Goal: Task Accomplishment & Management: Use online tool/utility

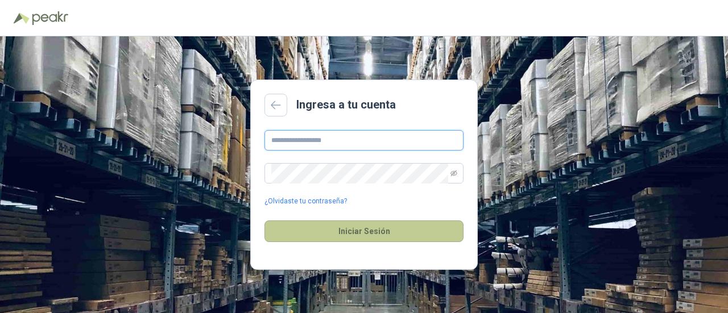
type input "**********"
click at [358, 228] on button "Iniciar Sesión" at bounding box center [363, 232] width 199 height 22
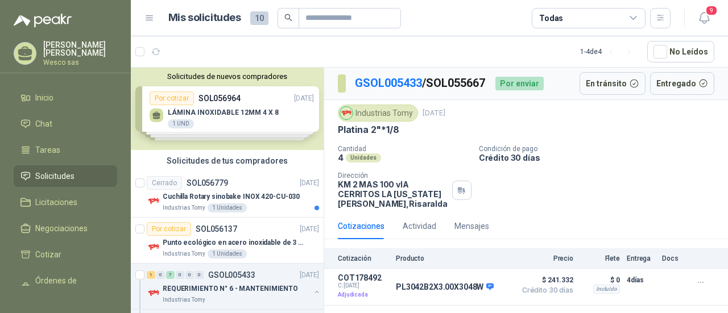
click at [629, 187] on div "Cantidad 4 Unidades Condición de pago Crédito 30 días Dirección KM 2 MAS 100 vI…" at bounding box center [526, 177] width 376 height 64
click at [603, 208] on div "Cantidad 4 Unidades Condición de pago Crédito 30 días Dirección KM 2 MAS 100 vI…" at bounding box center [526, 177] width 376 height 64
click at [495, 260] on p "Producto" at bounding box center [453, 259] width 114 height 8
click at [254, 291] on p "REQUERIMIENTO N° 6 - MANTENIMIENTO" at bounding box center [230, 289] width 135 height 11
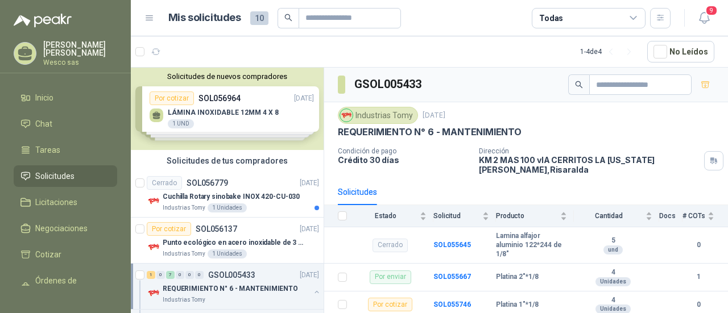
click at [468, 182] on div "Solicitudes" at bounding box center [526, 192] width 376 height 26
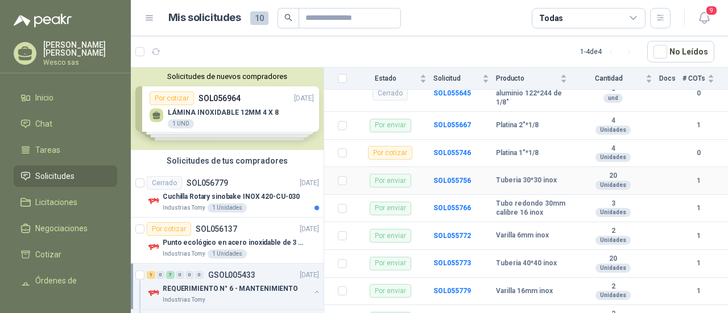
scroll to position [175, 0]
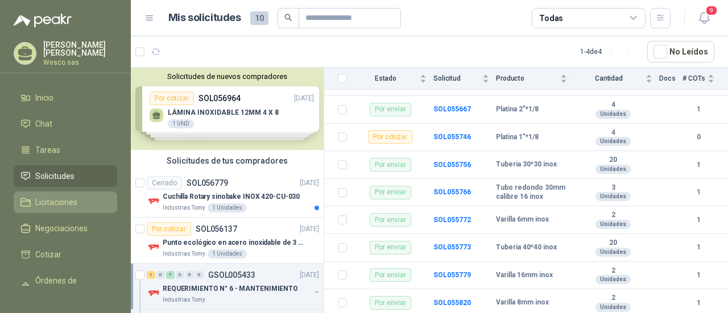
click at [56, 202] on span "Licitaciones" at bounding box center [56, 202] width 42 height 13
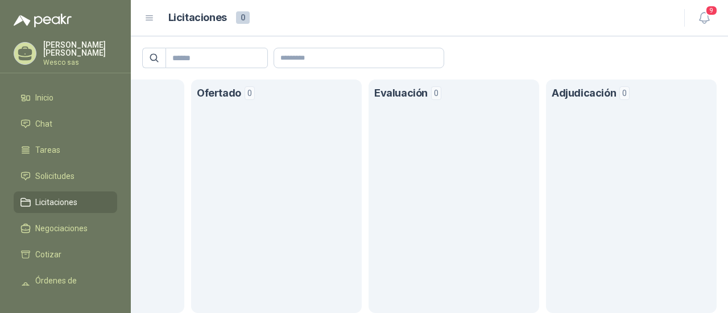
click at [575, 94] on h1 "Adjudicación" at bounding box center [584, 93] width 64 height 16
click at [59, 171] on span "Solicitudes" at bounding box center [54, 176] width 39 height 13
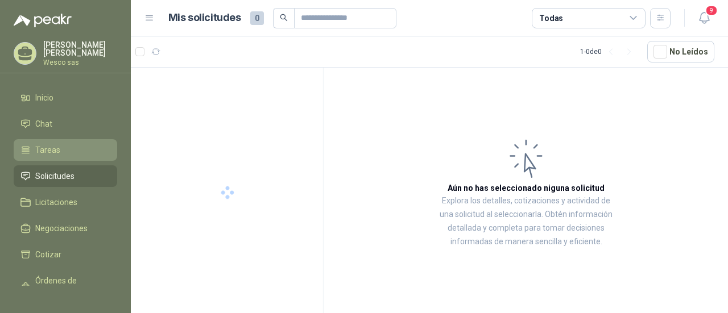
click at [53, 157] on link "Tareas" at bounding box center [65, 150] width 103 height 22
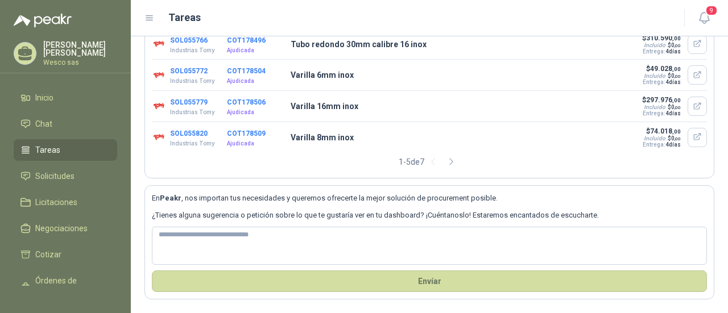
scroll to position [28, 0]
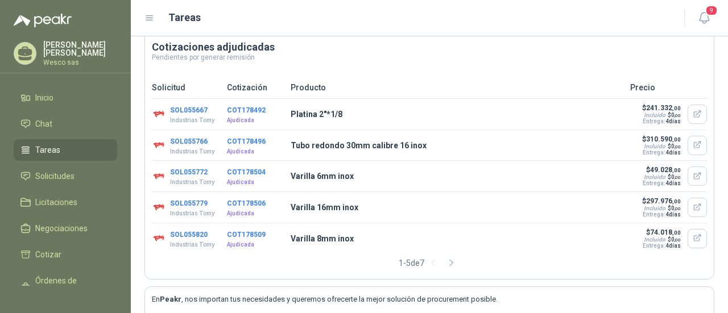
click at [196, 110] on button "SOL055667" at bounding box center [189, 110] width 38 height 8
click at [196, 140] on button "SOL055766" at bounding box center [189, 142] width 38 height 8
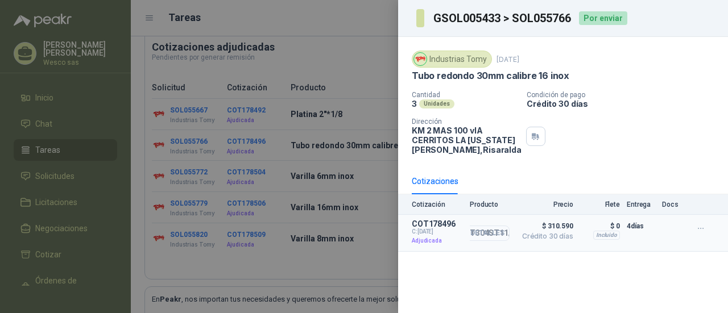
click at [504, 239] on button "Detalles" at bounding box center [482, 233] width 53 height 15
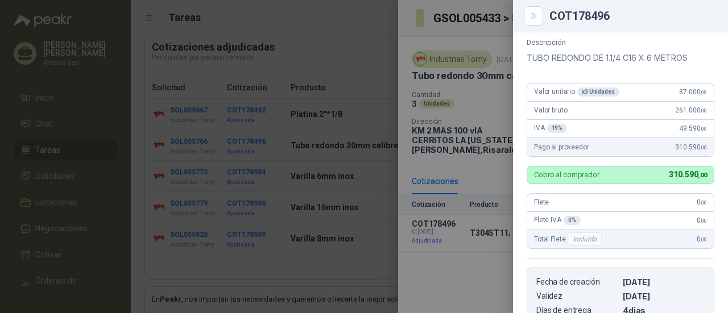
scroll to position [0, 0]
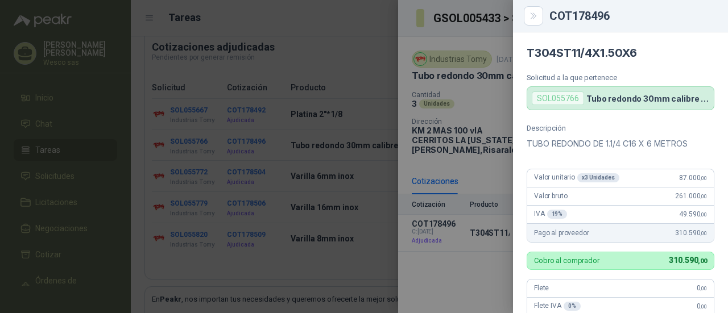
click at [486, 169] on div at bounding box center [364, 156] width 728 height 313
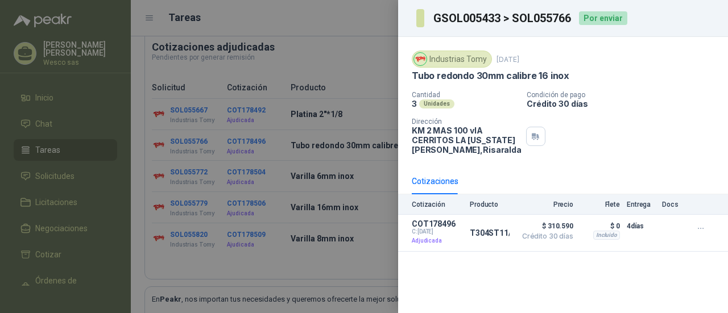
click at [374, 230] on div at bounding box center [364, 156] width 728 height 313
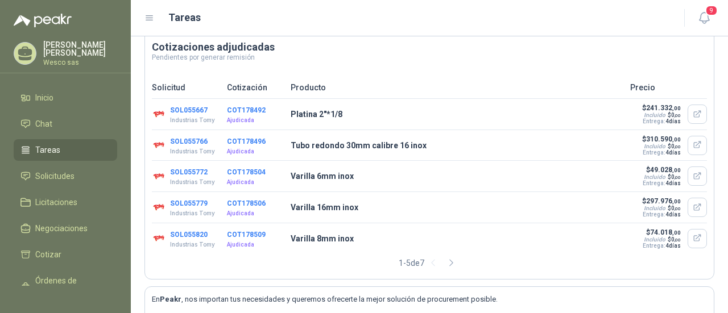
click at [183, 174] on button "SOL055772" at bounding box center [189, 172] width 38 height 8
click at [193, 205] on button "SOL055779" at bounding box center [189, 204] width 38 height 8
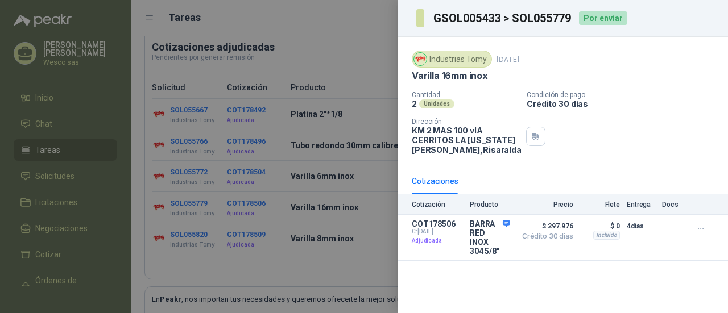
click at [215, 262] on div at bounding box center [364, 156] width 728 height 313
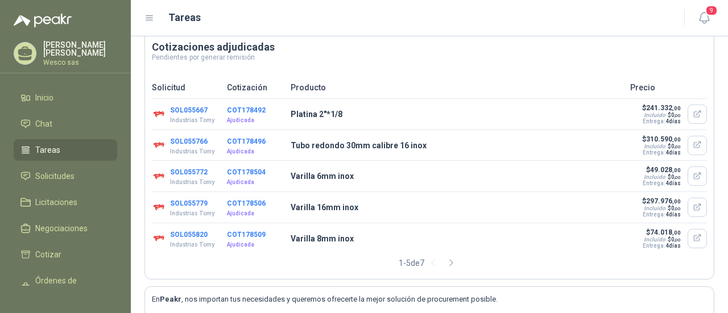
click at [197, 234] on button "SOL055820" at bounding box center [189, 235] width 38 height 8
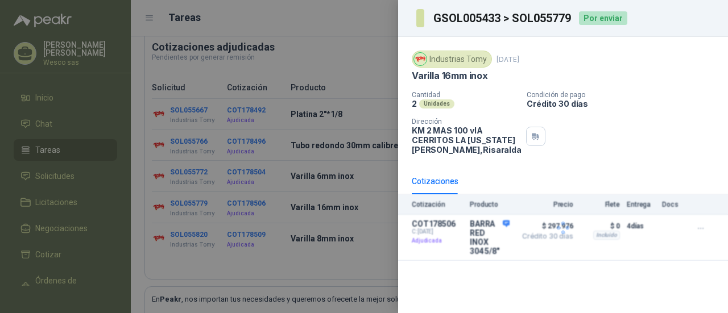
click at [197, 234] on div at bounding box center [364, 156] width 728 height 313
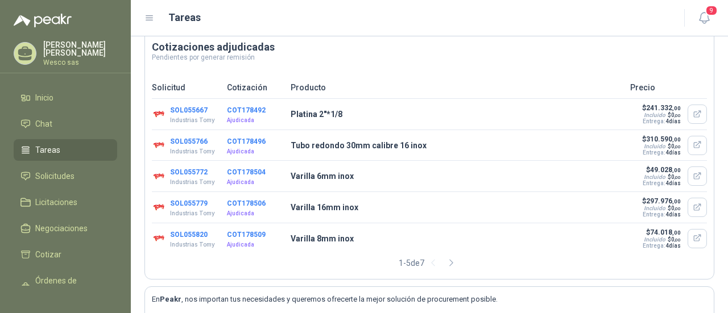
click at [197, 234] on button "SOL055820" at bounding box center [189, 235] width 38 height 8
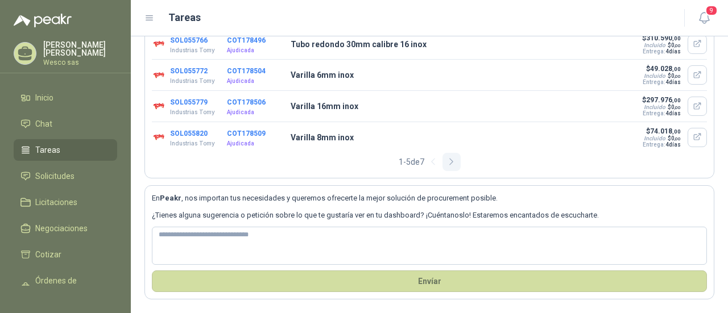
click at [448, 164] on icon "button" at bounding box center [451, 162] width 10 height 10
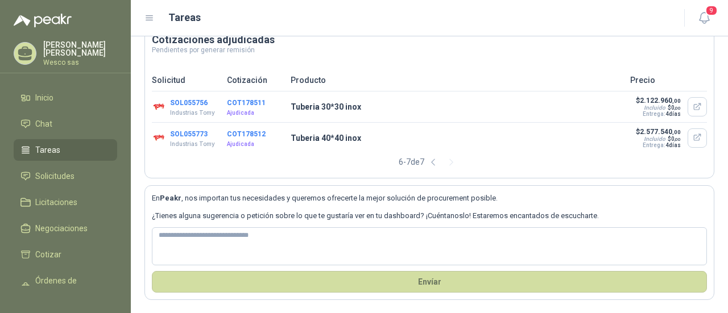
click at [193, 101] on button "SOL055756" at bounding box center [189, 103] width 38 height 8
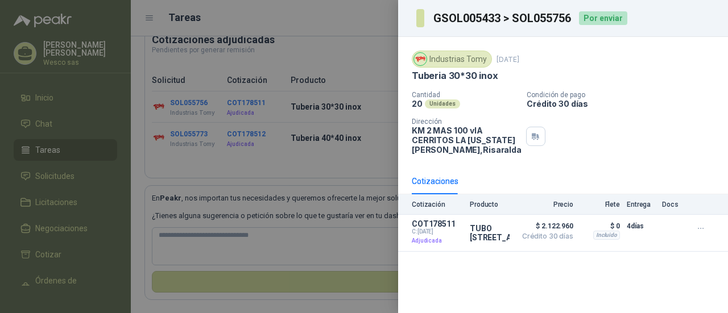
click at [499, 209] on p "Producto" at bounding box center [490, 205] width 40 height 8
click at [494, 209] on p "Producto" at bounding box center [490, 205] width 40 height 8
click at [489, 238] on button "Detalles" at bounding box center [482, 233] width 53 height 15
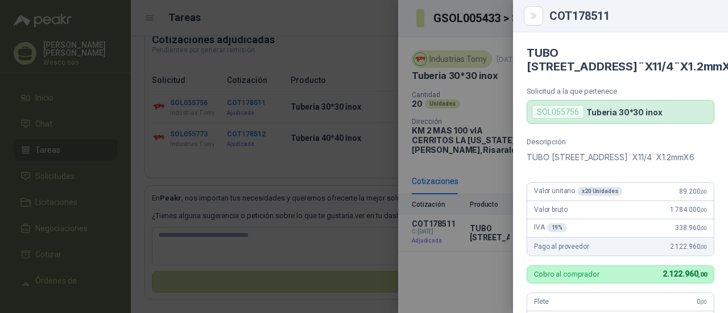
scroll to position [312, 0]
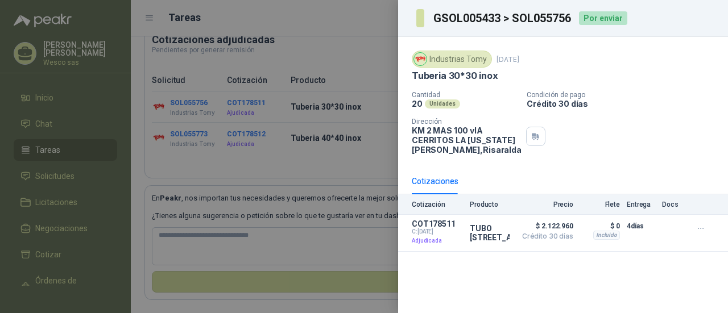
click at [379, 150] on div at bounding box center [364, 156] width 728 height 313
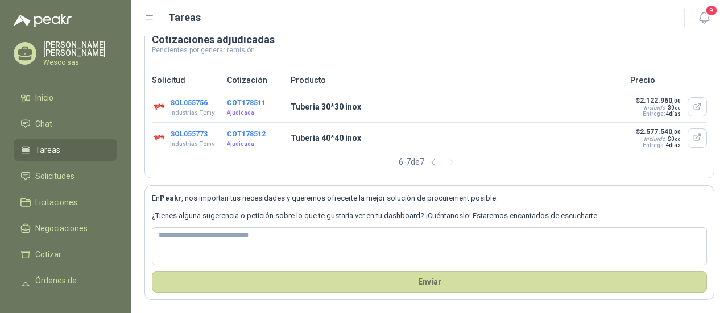
click at [193, 131] on button "SOL055773" at bounding box center [189, 134] width 38 height 8
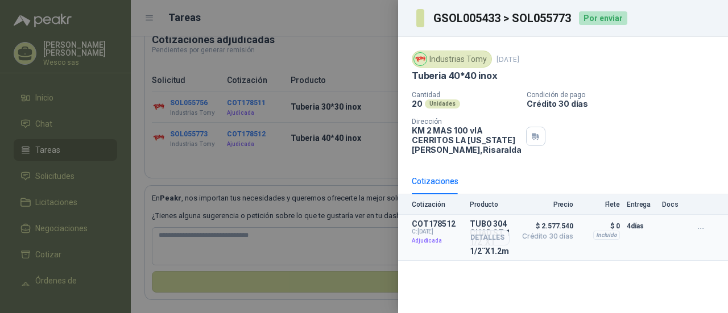
click at [499, 256] on div "Detalles" at bounding box center [482, 237] width 53 height 36
click at [485, 233] on div "Detalles" at bounding box center [482, 237] width 53 height 36
click at [486, 245] on button "Detalles" at bounding box center [482, 237] width 53 height 15
click at [376, 164] on div at bounding box center [364, 156] width 728 height 313
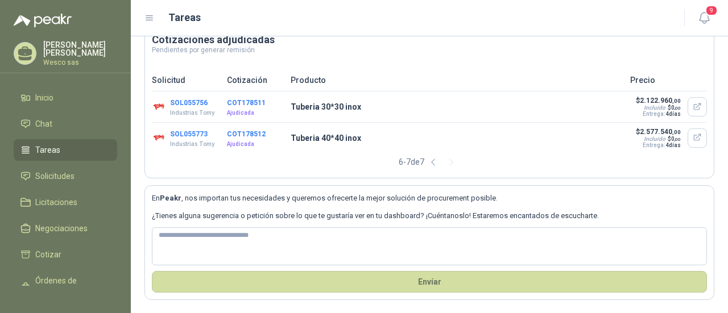
click at [191, 131] on button "SOL055773" at bounding box center [189, 134] width 38 height 8
